Goal: Information Seeking & Learning: Find specific fact

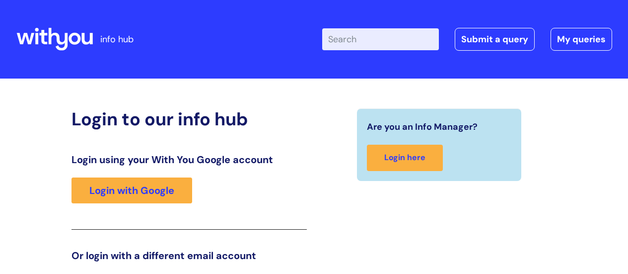
scroll to position [152, 0]
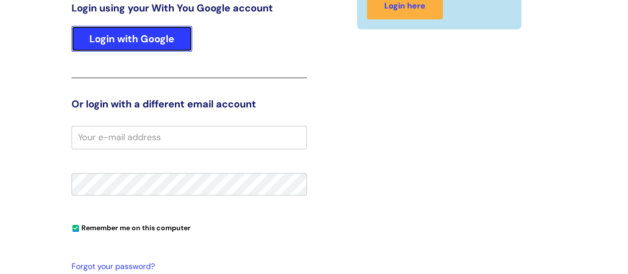
click at [144, 41] on link "Login with Google" at bounding box center [132, 39] width 121 height 26
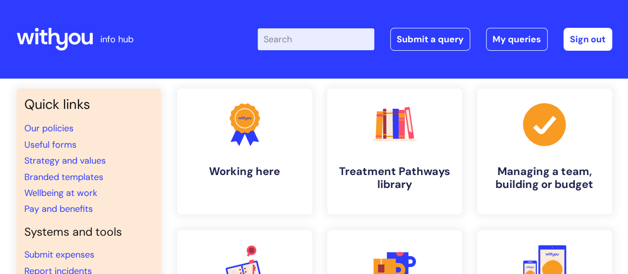
click at [292, 43] on input "Enter your search term here..." at bounding box center [316, 39] width 117 height 22
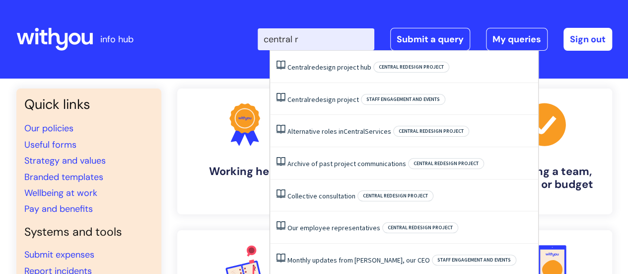
type input "central re"
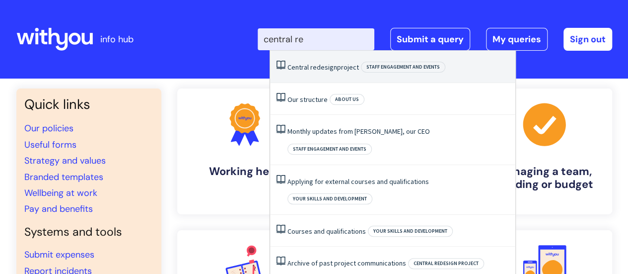
click at [353, 62] on li "Central redesign project Staff engagement and events" at bounding box center [392, 67] width 245 height 32
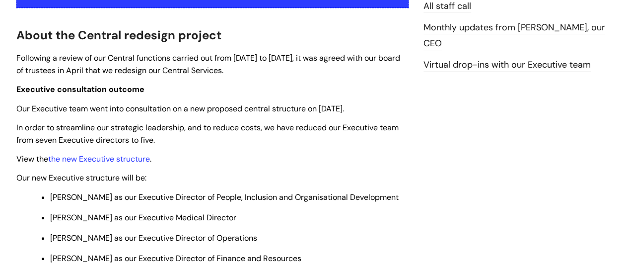
scroll to position [298, 0]
